Goal: Information Seeking & Learning: Learn about a topic

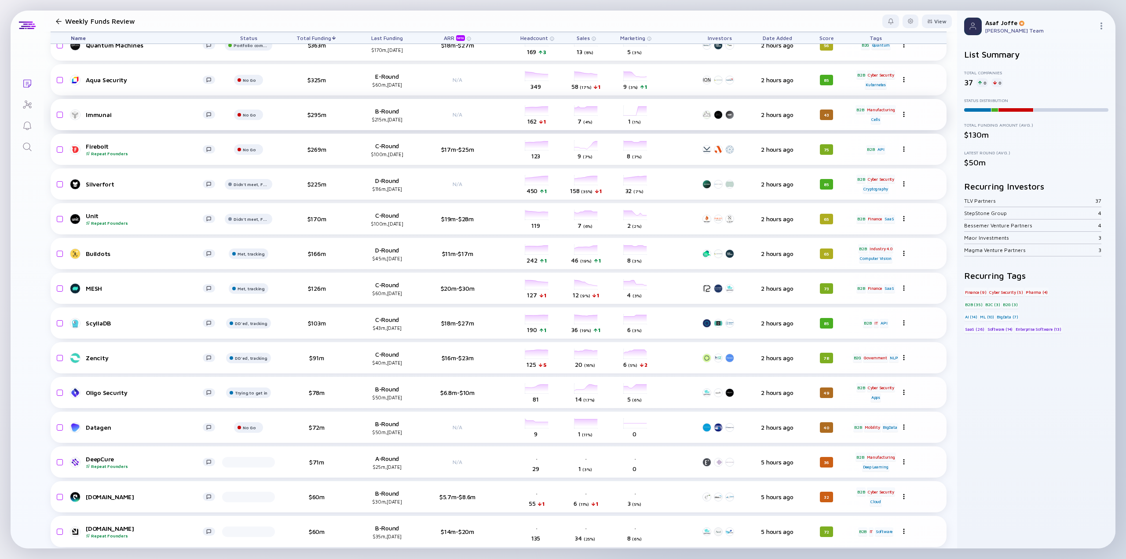
scroll to position [151, 0]
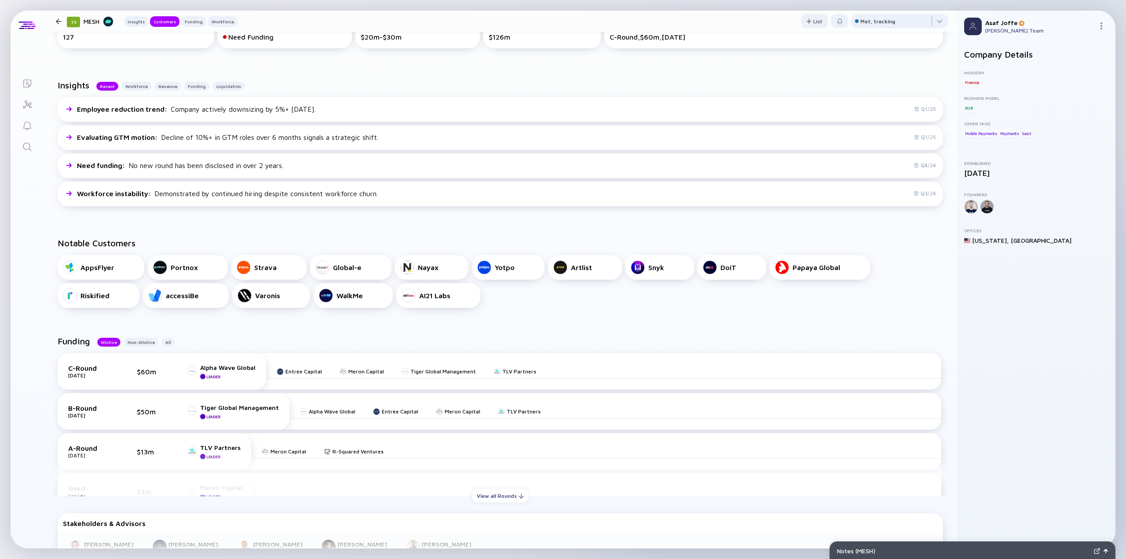
scroll to position [176, 0]
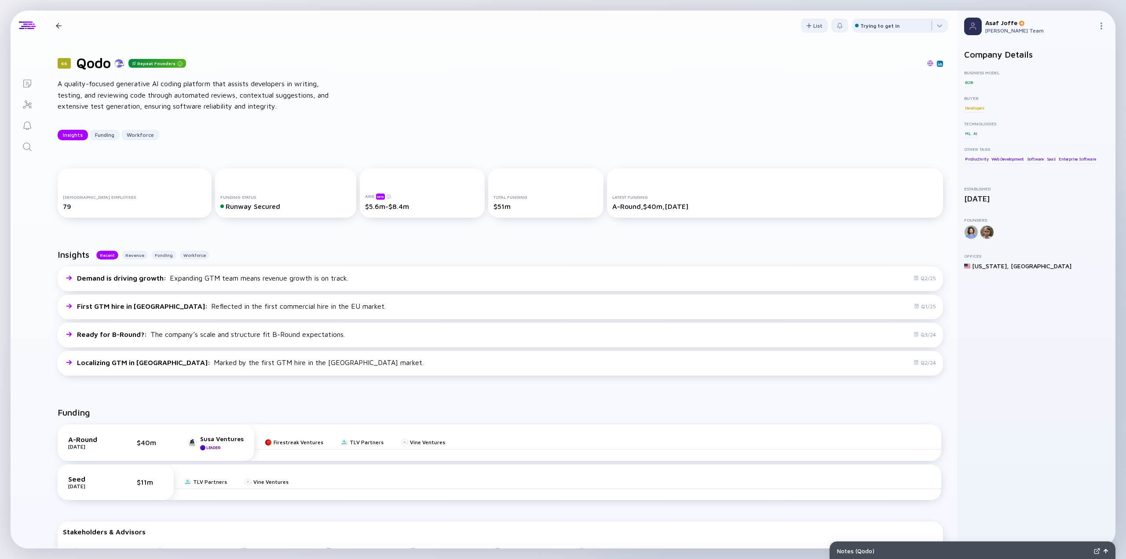
click at [927, 66] on img at bounding box center [930, 63] width 6 height 6
